Goal: Navigation & Orientation: Find specific page/section

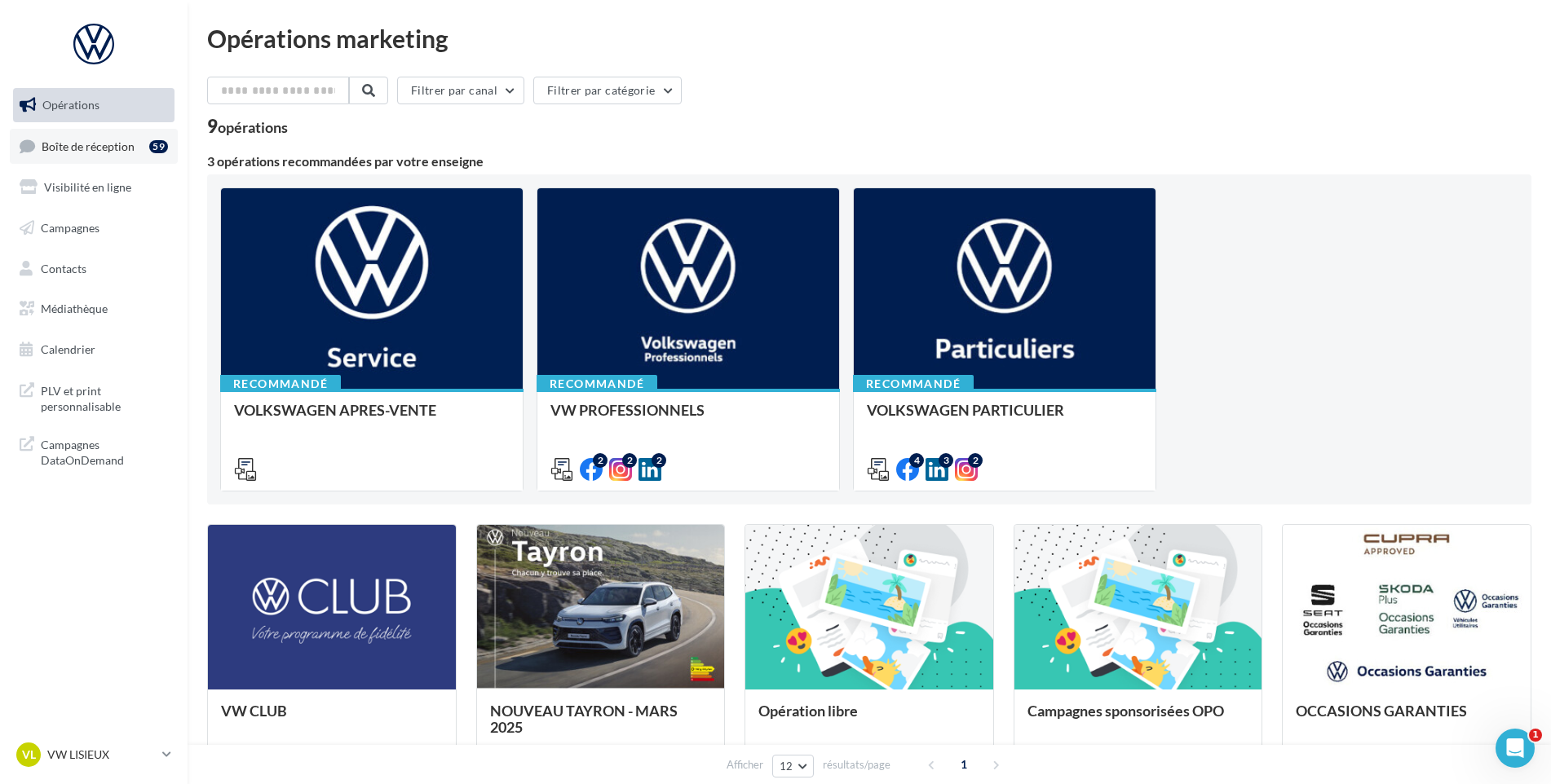
click at [81, 133] on link "Boîte de réception 59" at bounding box center [94, 145] width 168 height 35
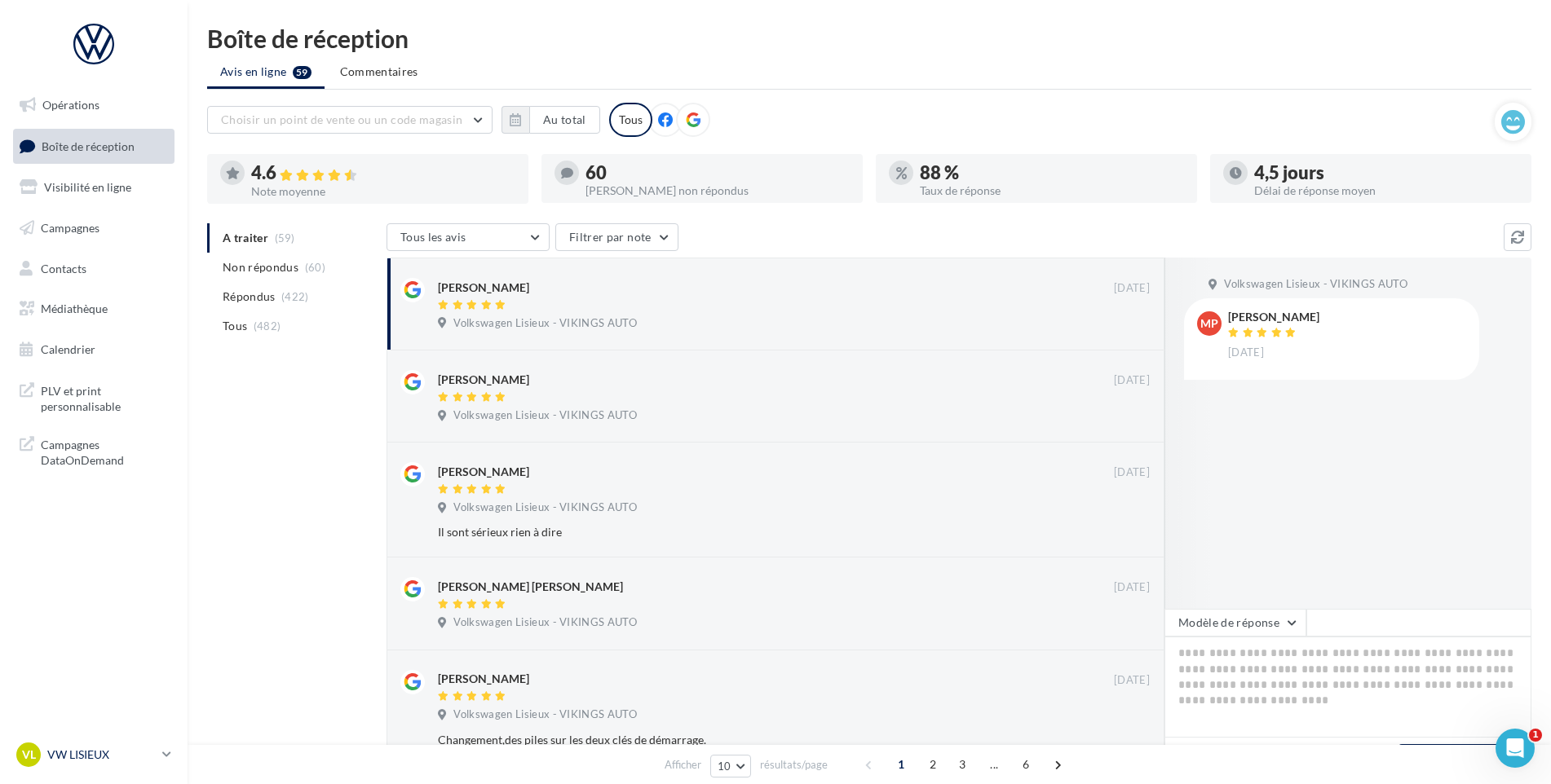
click at [79, 767] on link "VL VW LISIEUX vw-lis-vau" at bounding box center [94, 754] width 161 height 31
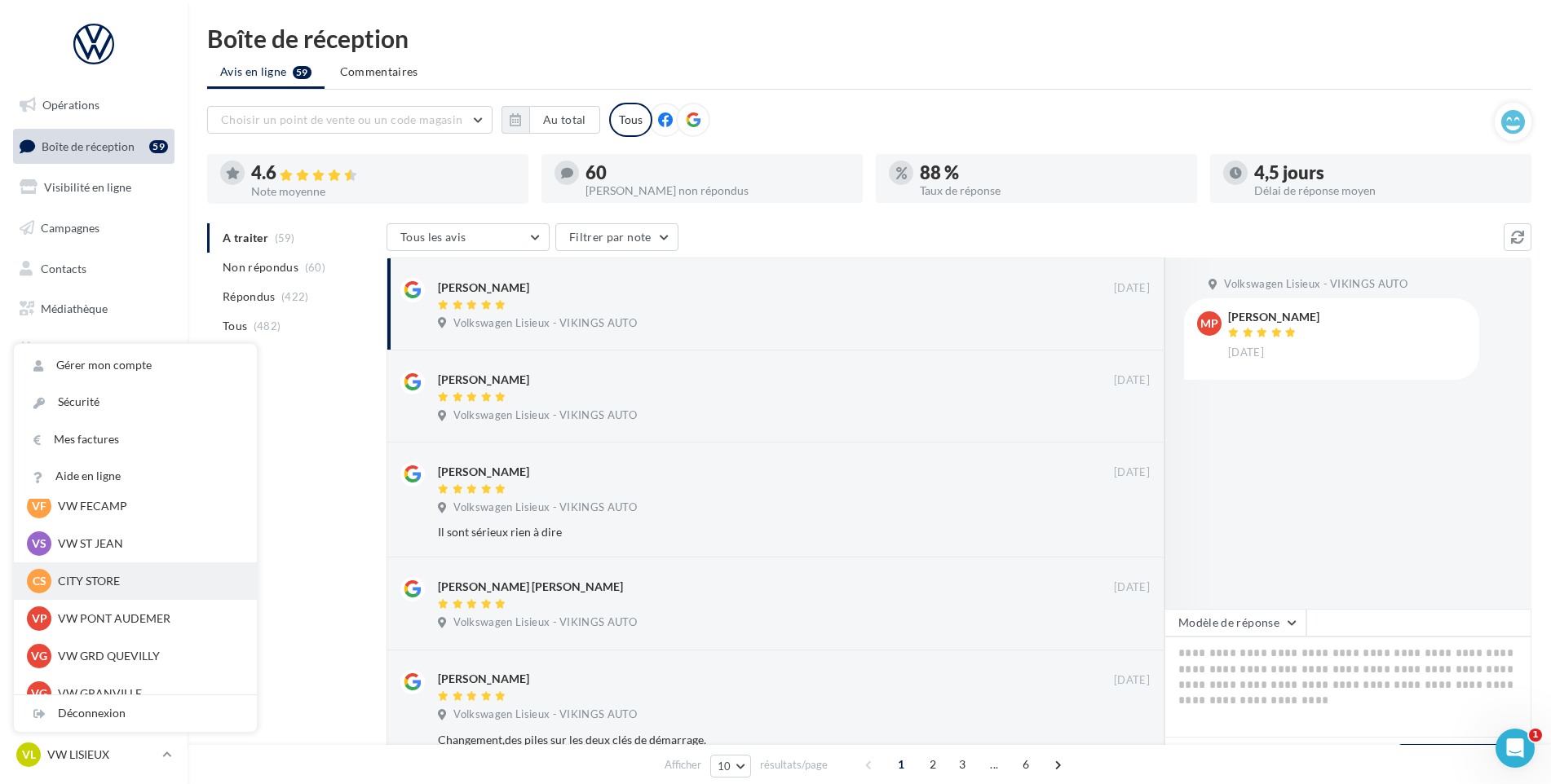
scroll to position [163, 0]
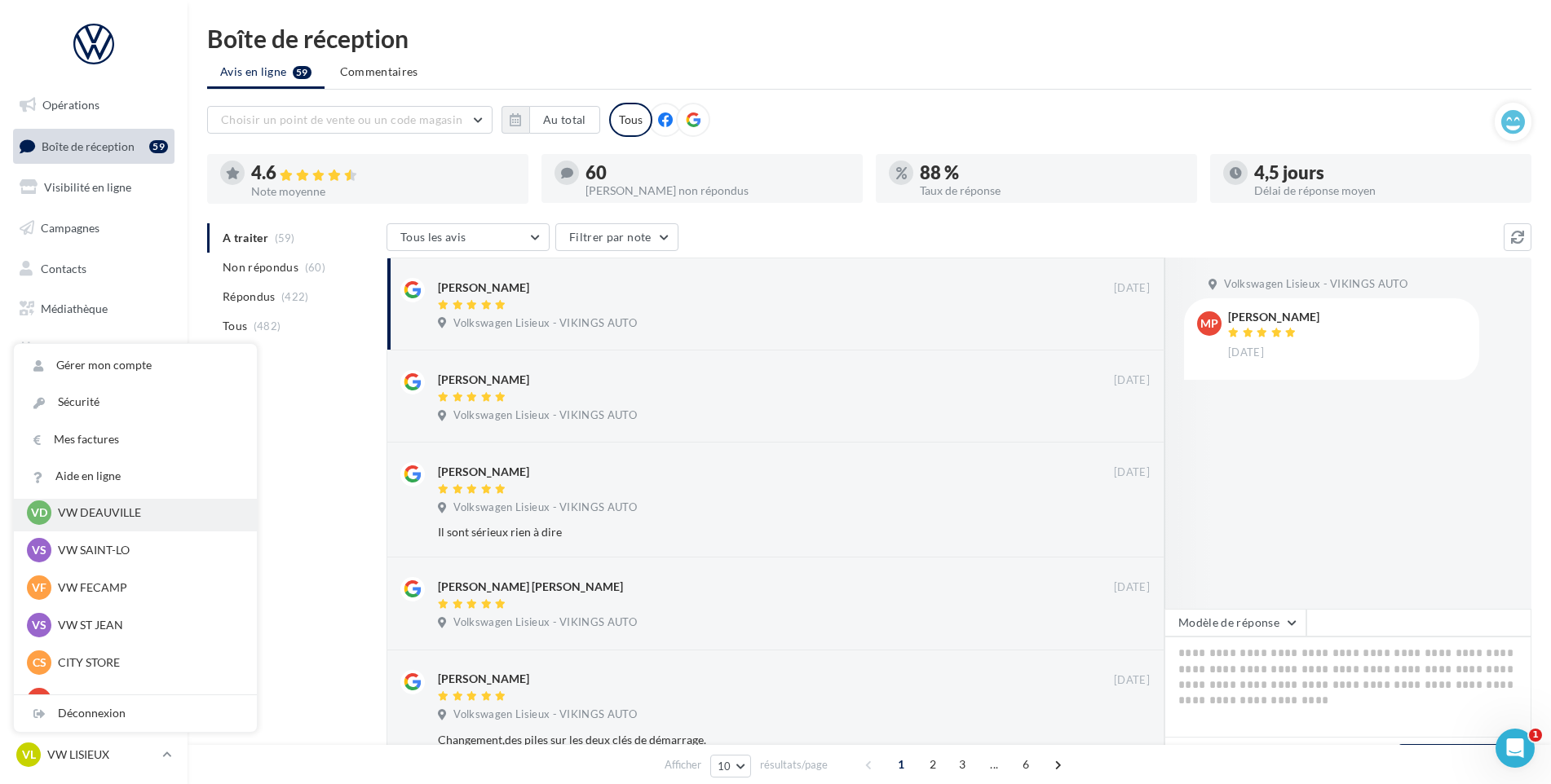
click at [149, 530] on div "VD VW DEAUVILLE vw-touq-vau" at bounding box center [136, 513] width 243 height 38
click at [152, 522] on div "VD VW DEAUVILLE vw-touq-vau" at bounding box center [136, 512] width 217 height 25
